Goal: Navigation & Orientation: Find specific page/section

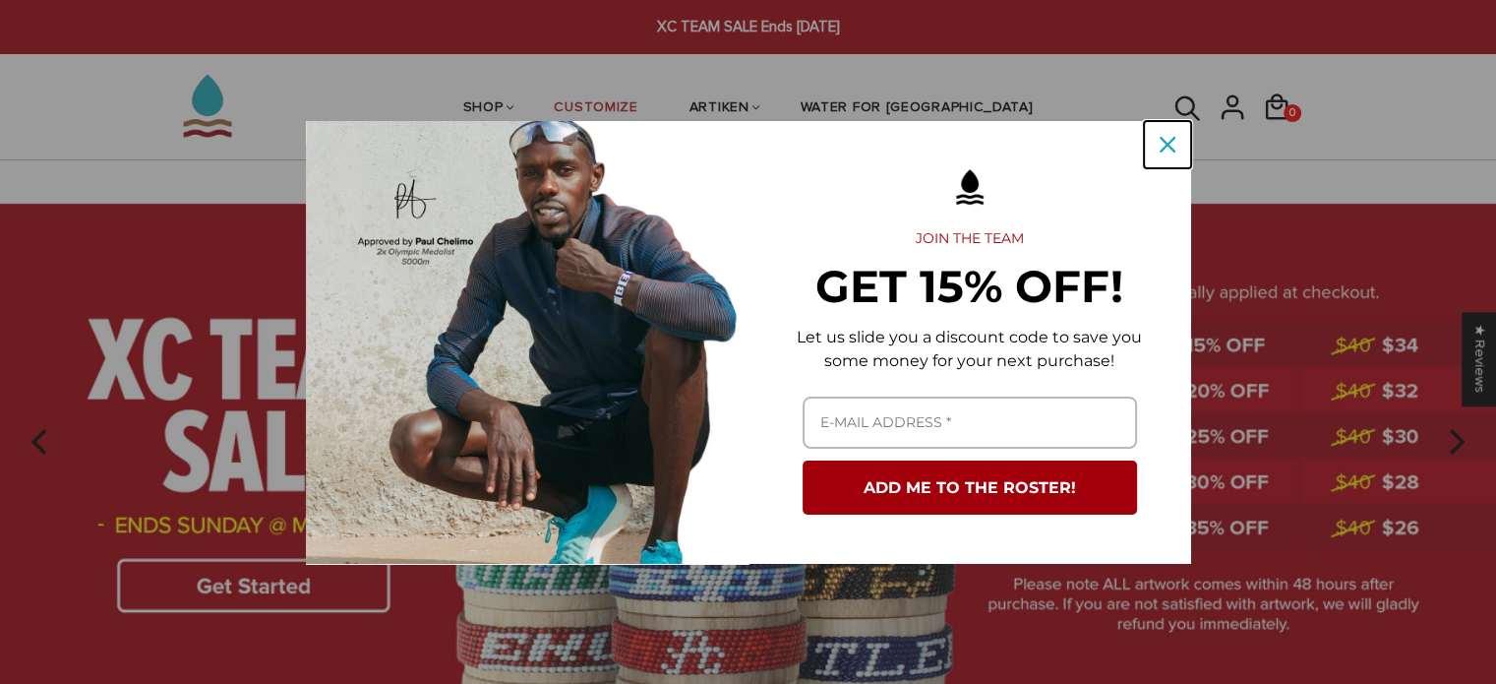
click at [1161, 149] on icon "close icon" at bounding box center [1168, 145] width 16 height 16
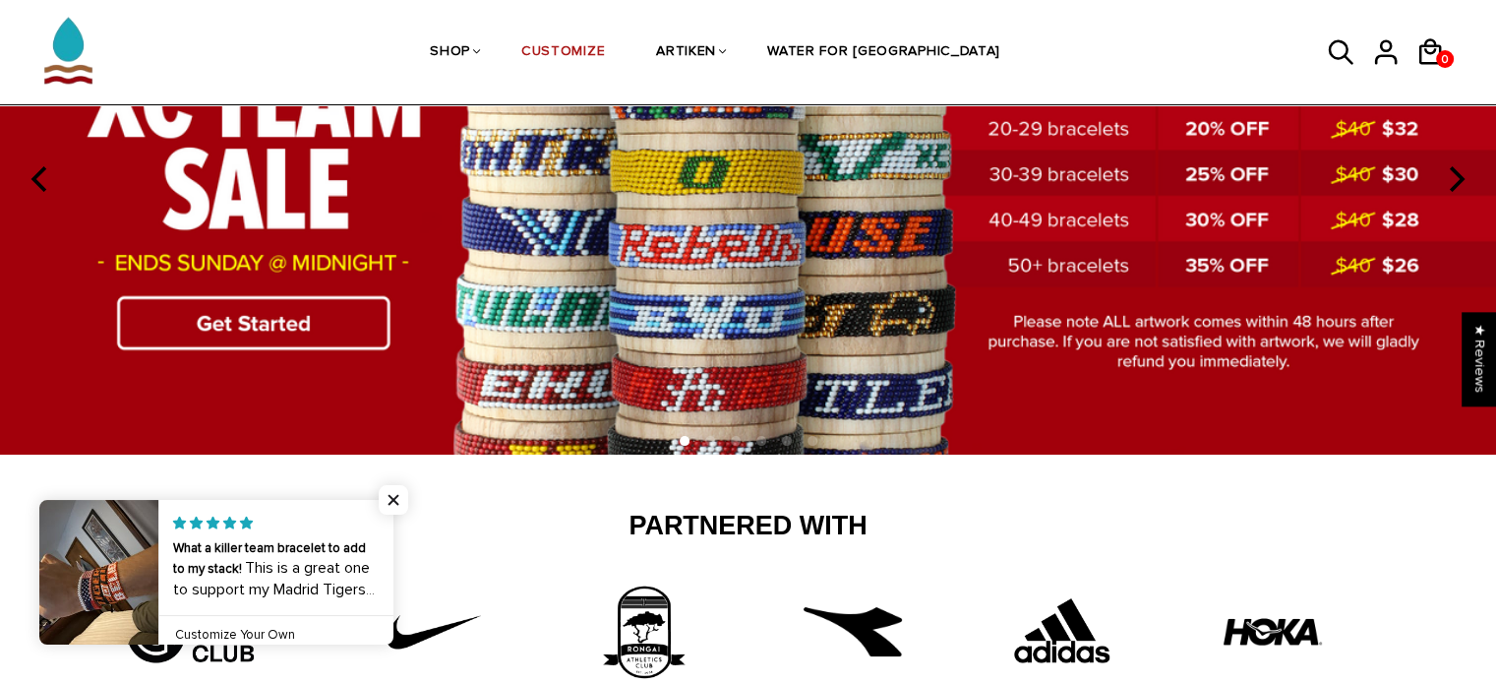
scroll to position [260, 0]
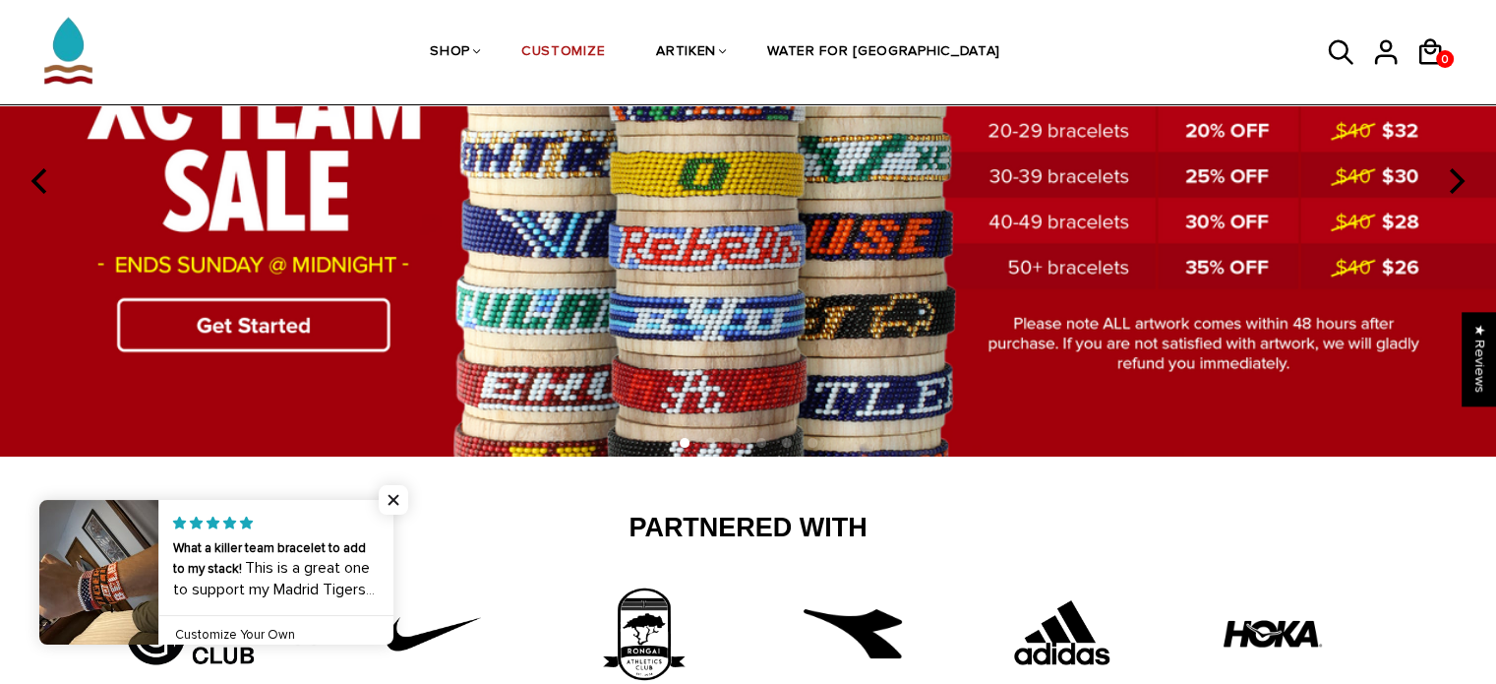
click at [182, 337] on img at bounding box center [748, 179] width 1496 height 557
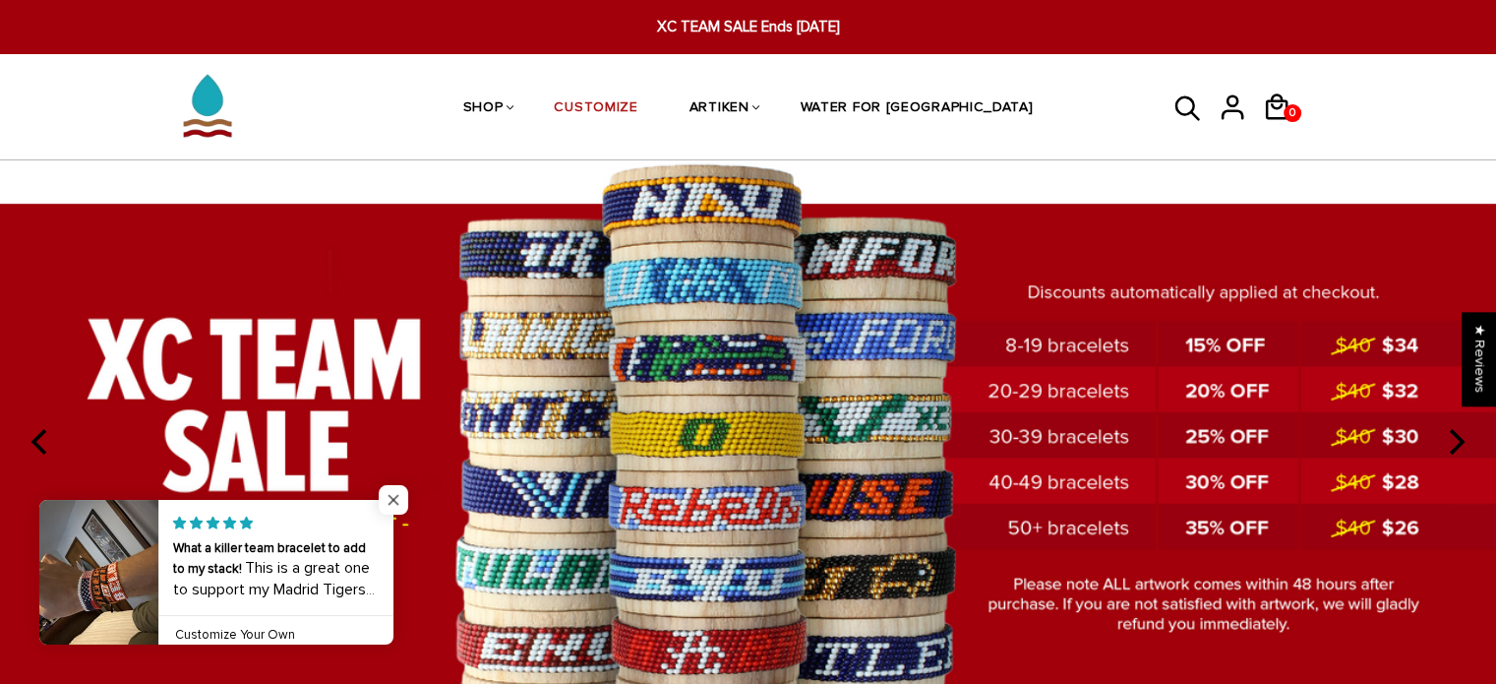
click at [387, 494] on span "Close popup widget" at bounding box center [394, 500] width 30 height 30
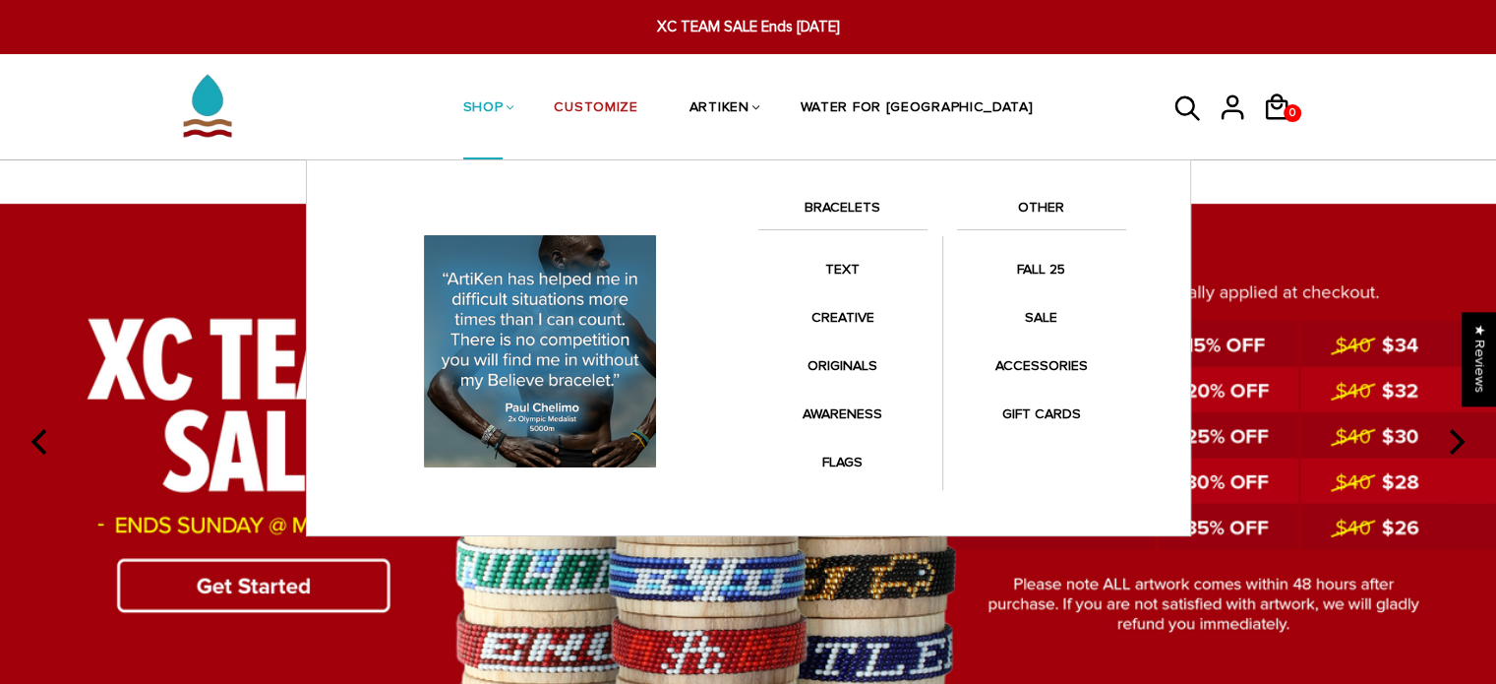
click at [834, 206] on link "BRACELETS" at bounding box center [842, 212] width 169 height 33
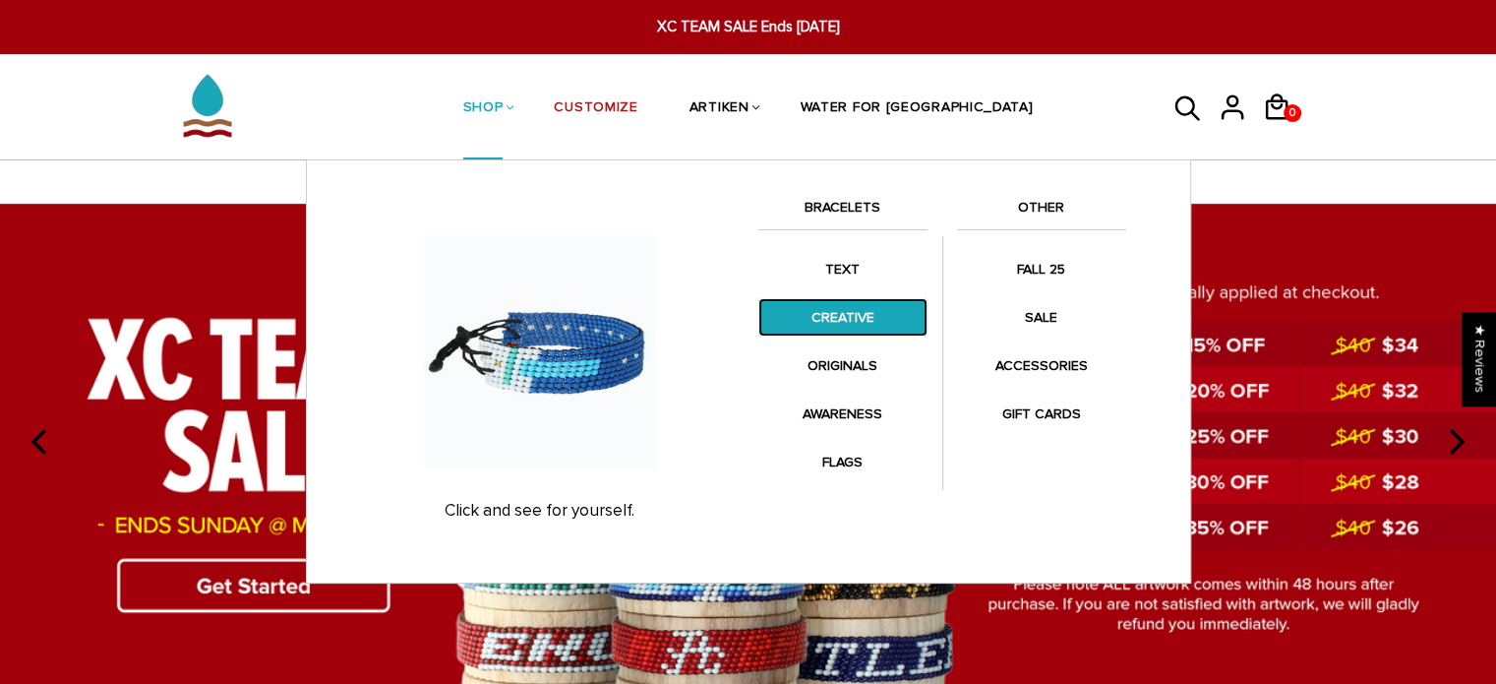
click at [839, 314] on link "CREATIVE" at bounding box center [842, 317] width 169 height 38
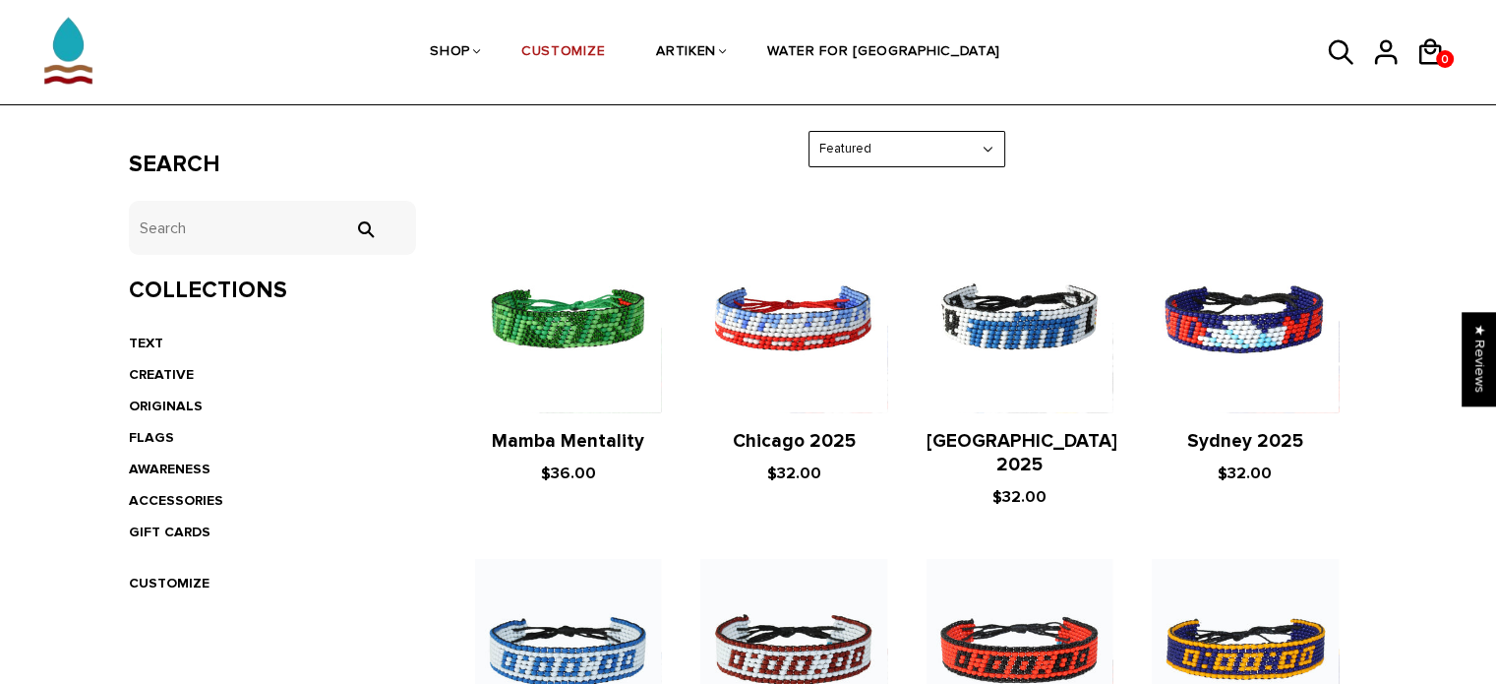
scroll to position [344, 0]
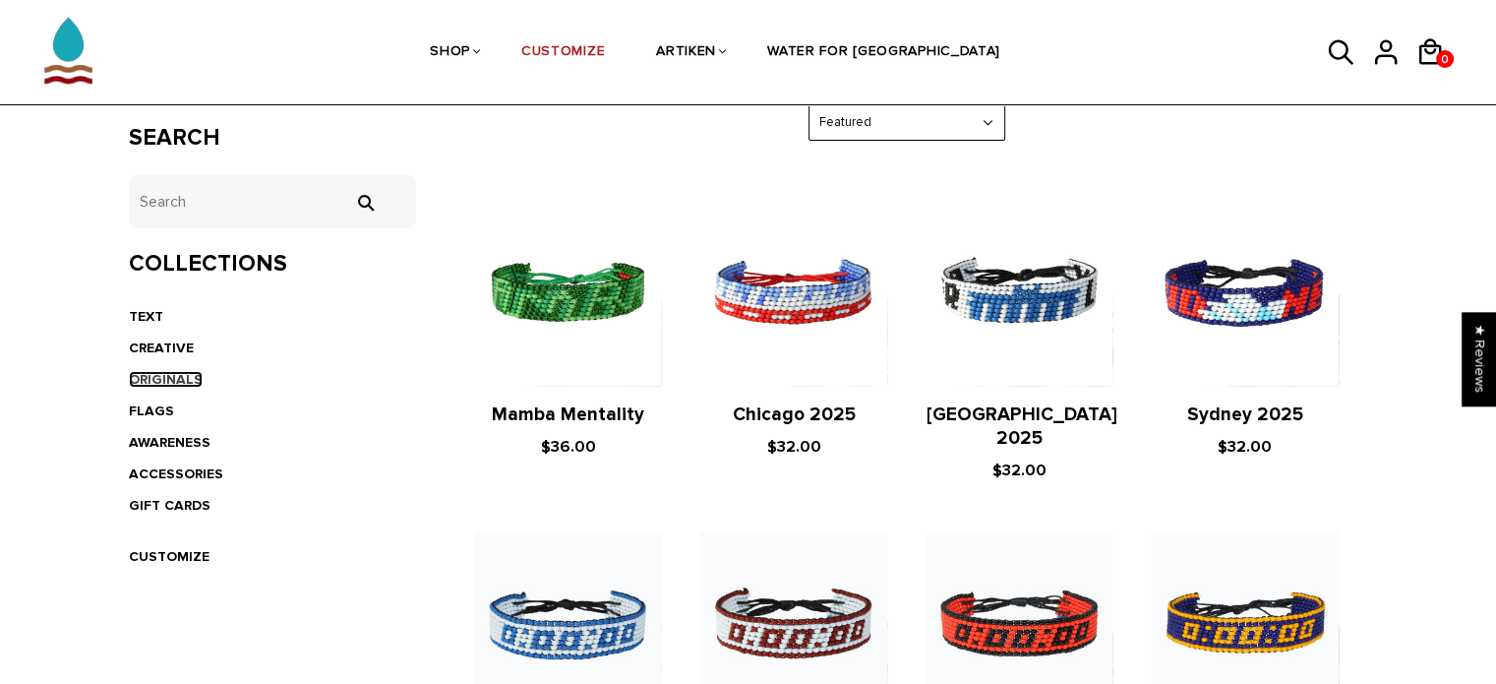
click at [150, 373] on link "ORIGINALS" at bounding box center [166, 379] width 74 height 17
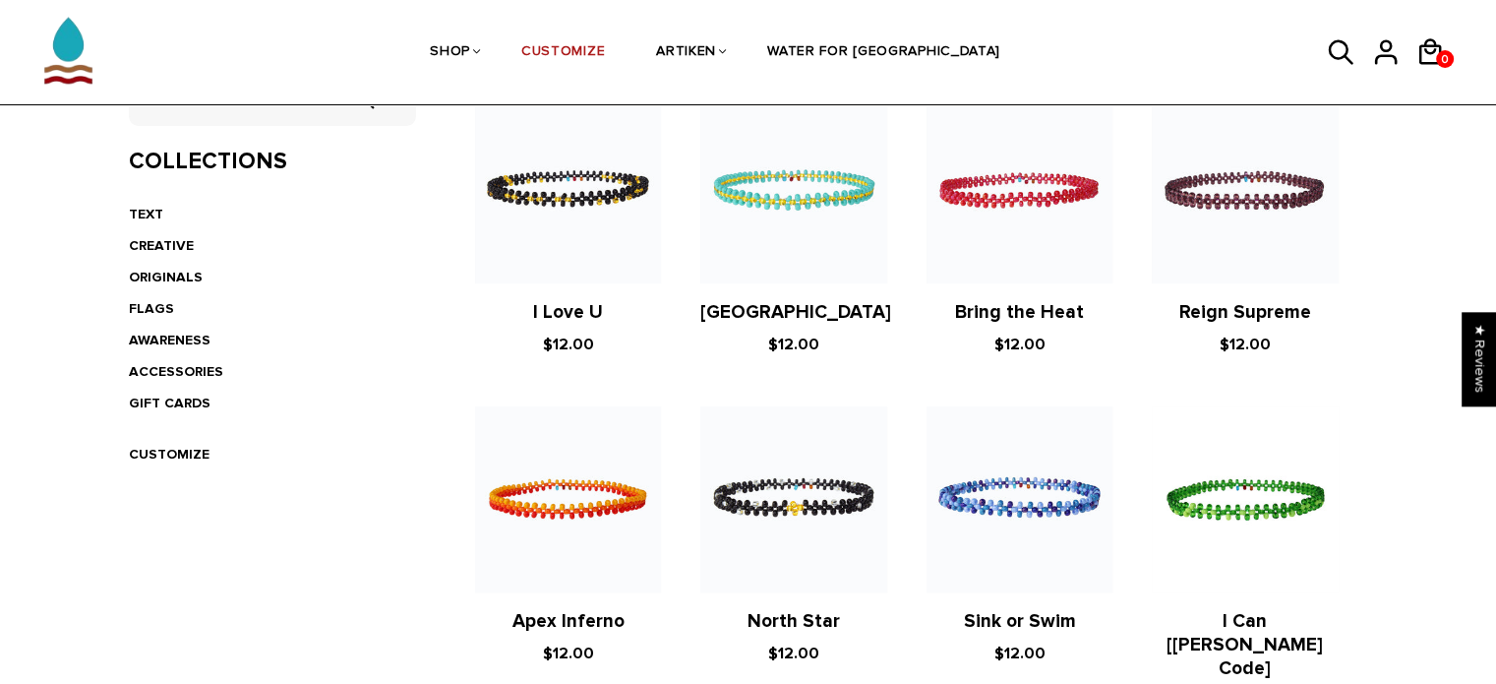
scroll to position [451, 0]
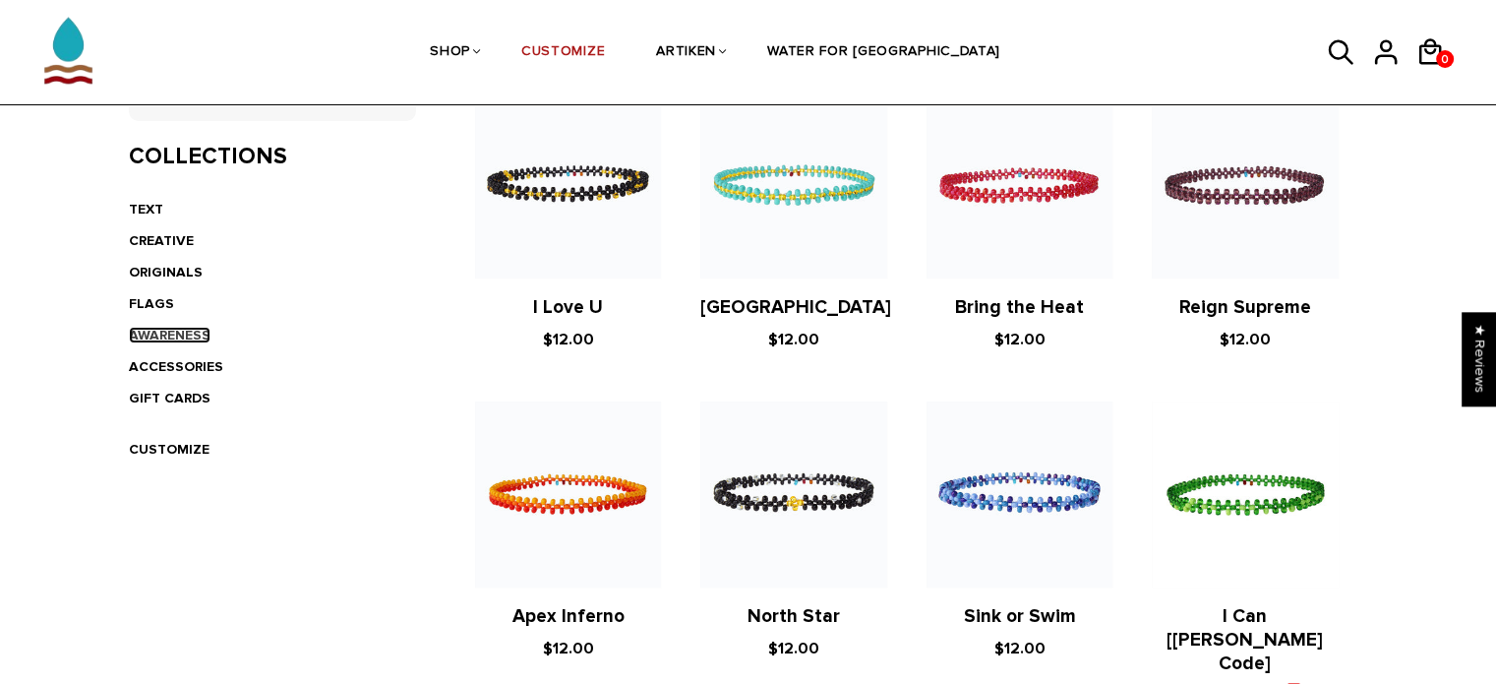
click at [144, 327] on link "AWARENESS" at bounding box center [170, 335] width 82 height 17
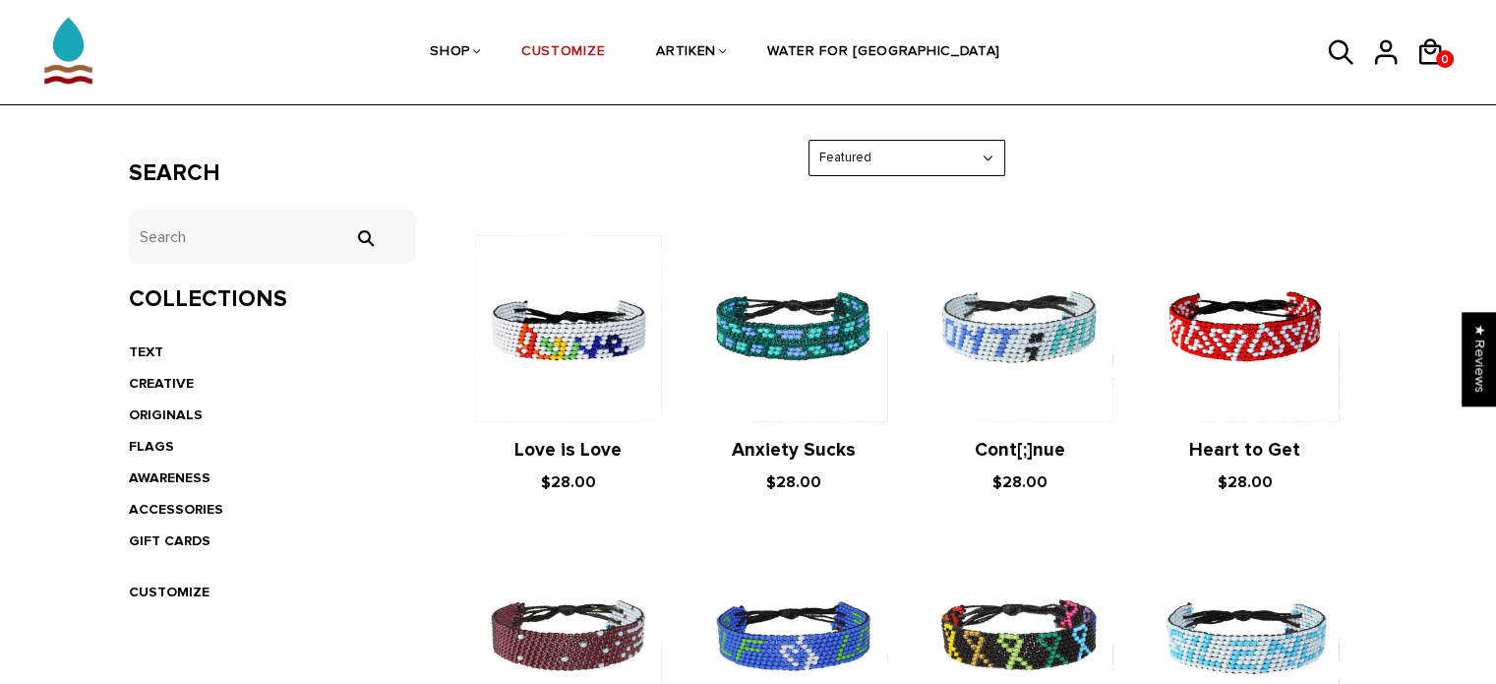
scroll to position [310, 0]
click at [145, 388] on link "CREATIVE" at bounding box center [161, 382] width 65 height 17
